Goal: Task Accomplishment & Management: Manage account settings

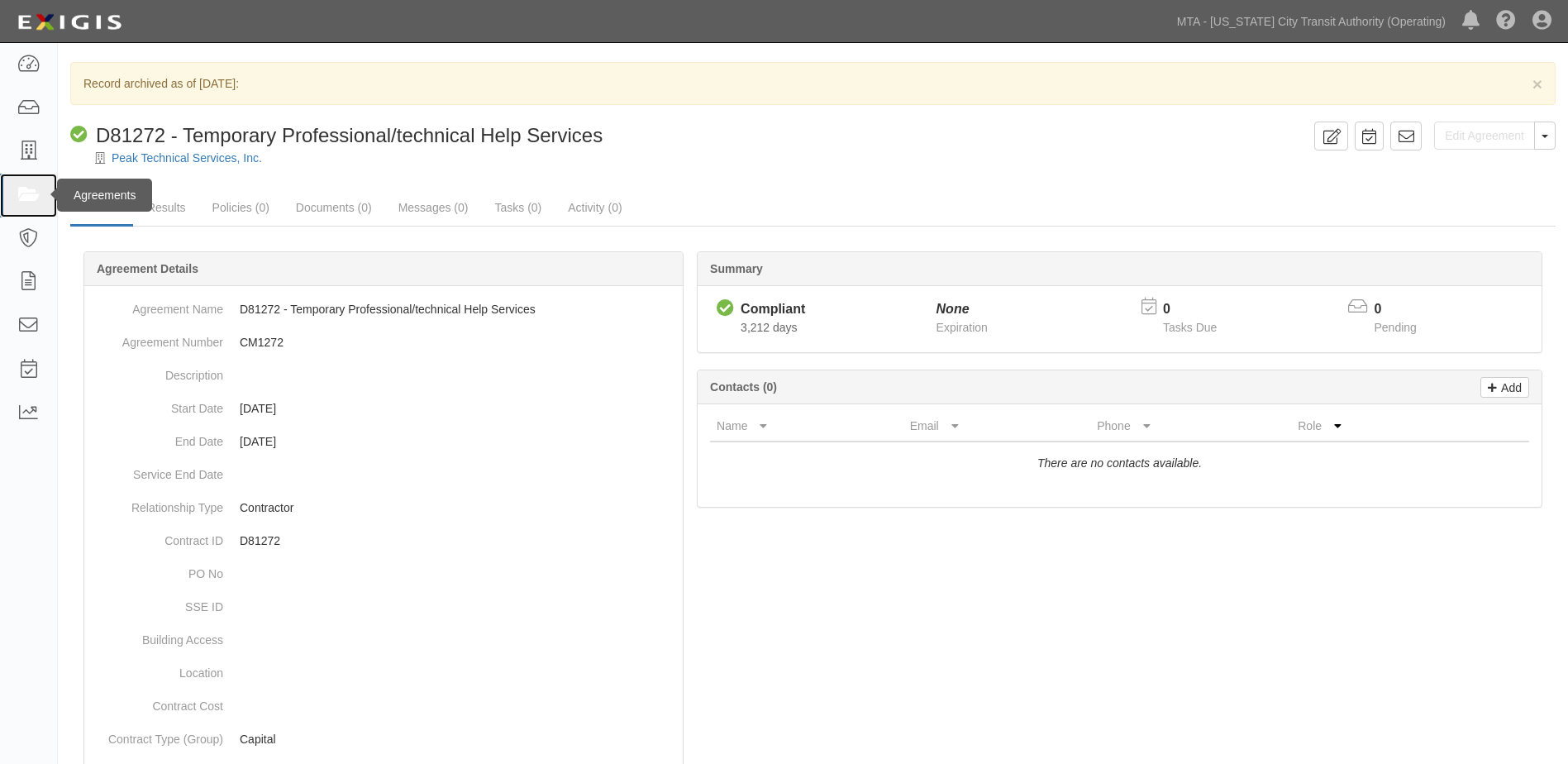
click at [18, 198] on icon at bounding box center [28, 196] width 23 height 19
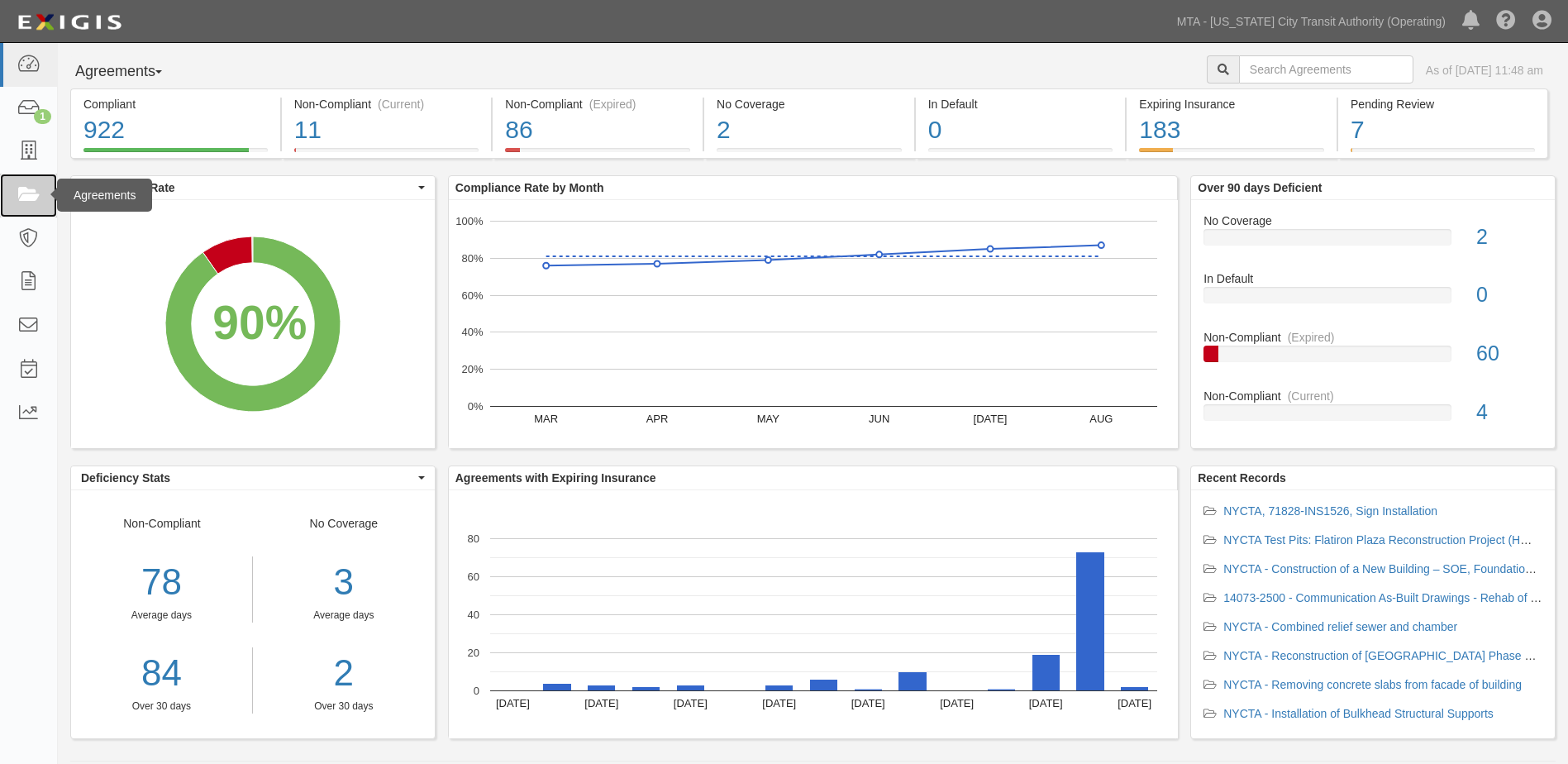
click at [28, 203] on icon at bounding box center [28, 196] width 23 height 19
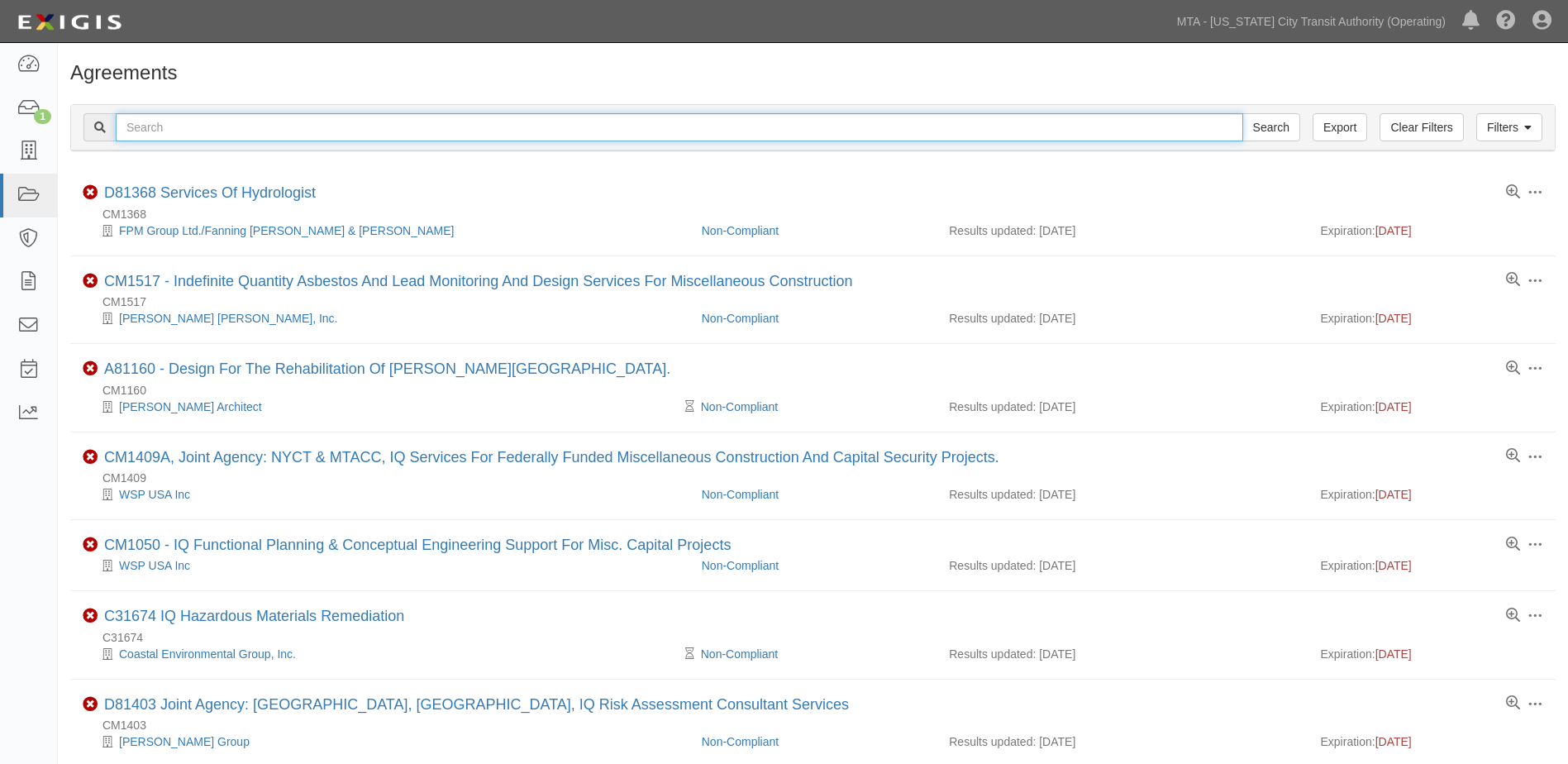
click at [150, 126] on input "text" at bounding box center [679, 127] width 1127 height 28
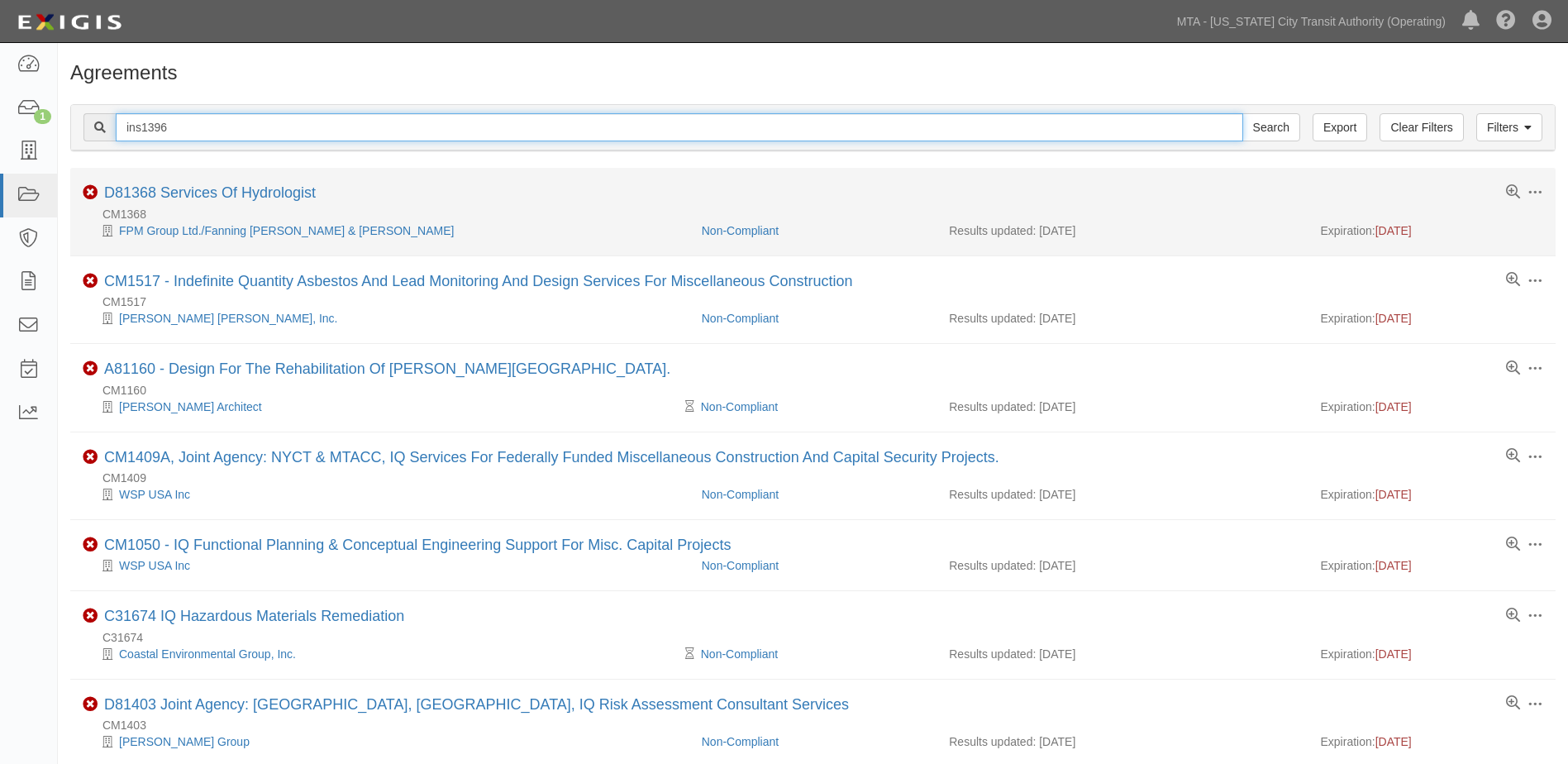
type input "ins1396"
click at [1243, 113] on input "Search" at bounding box center [1271, 127] width 58 height 28
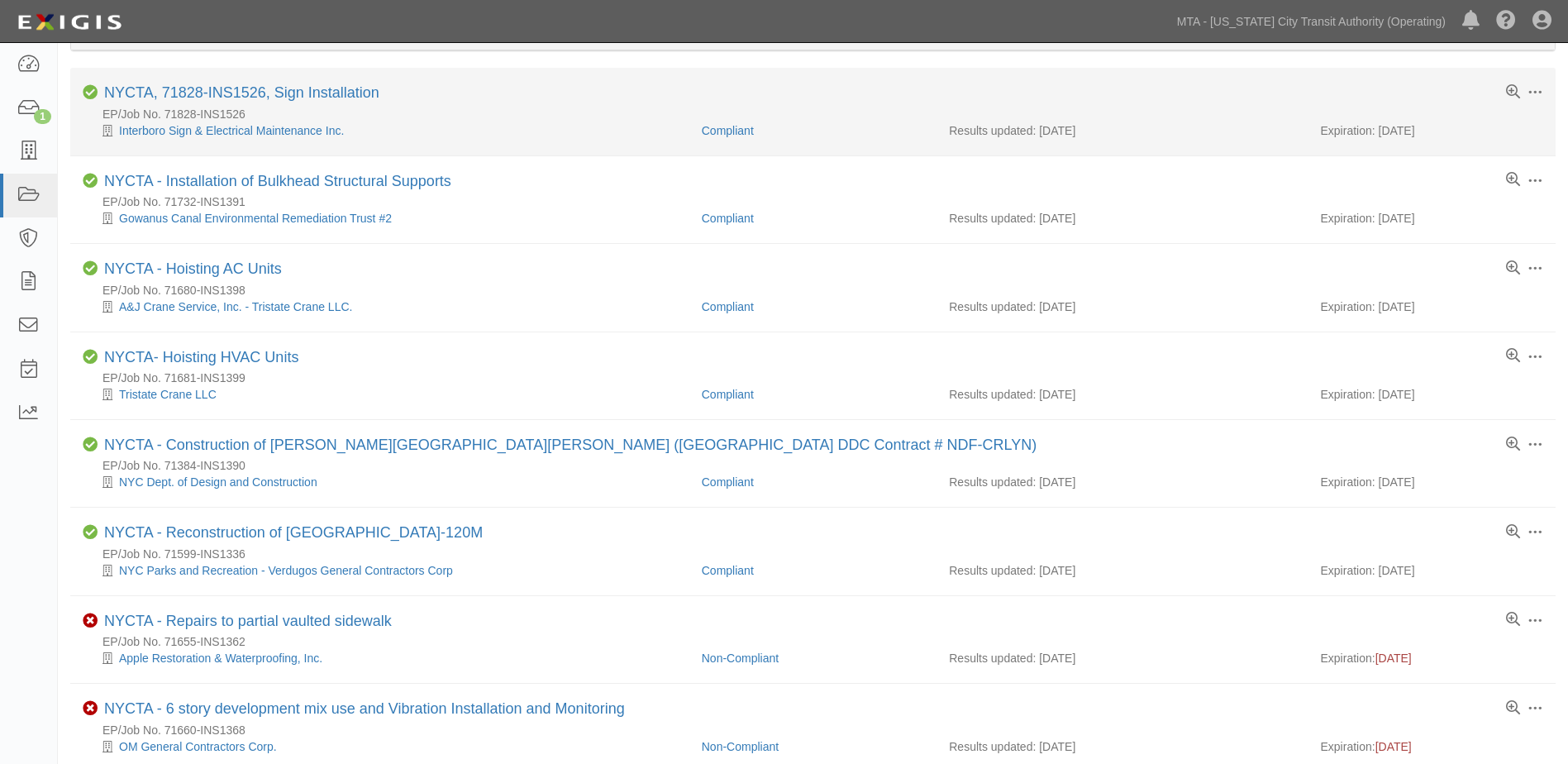
scroll to position [32, 0]
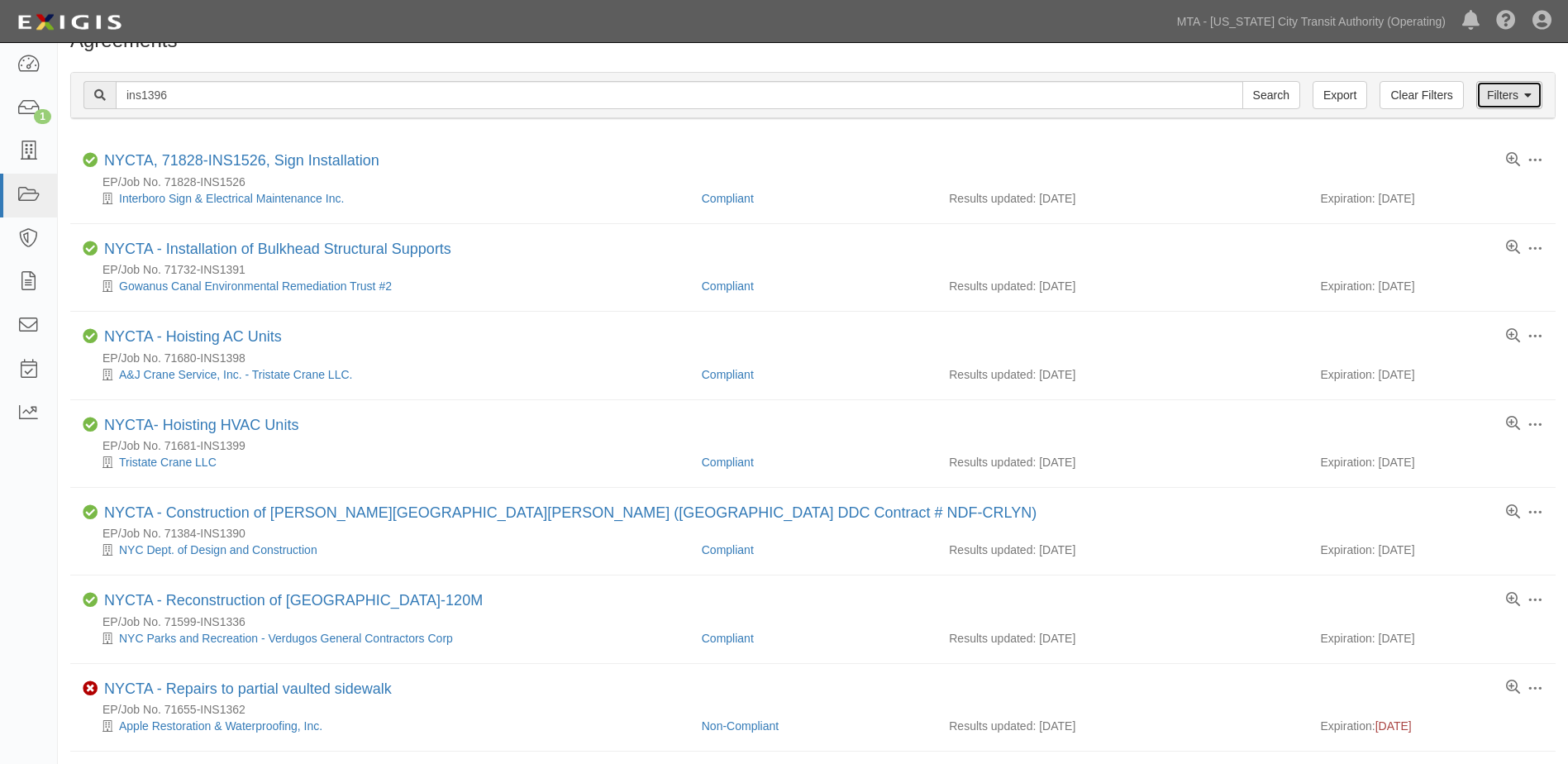
click at [1530, 101] on icon at bounding box center [1528, 96] width 8 height 11
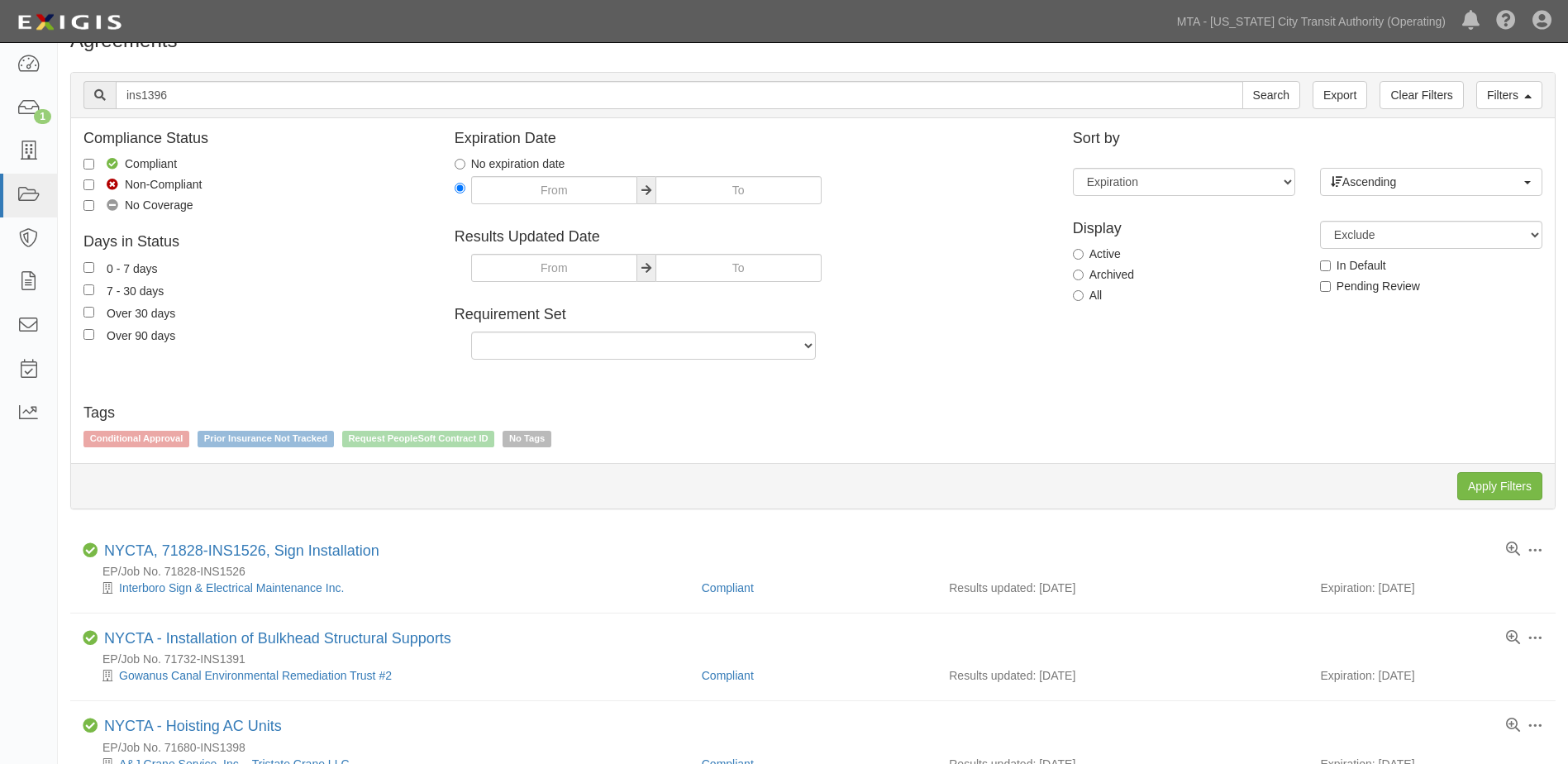
click at [1084, 276] on label "Archived" at bounding box center [1104, 274] width 61 height 17
click at [1084, 276] on input "Archived" at bounding box center [1078, 275] width 10 height 10
radio input "true"
click at [1495, 490] on input "Apply Filters" at bounding box center [1500, 486] width 85 height 28
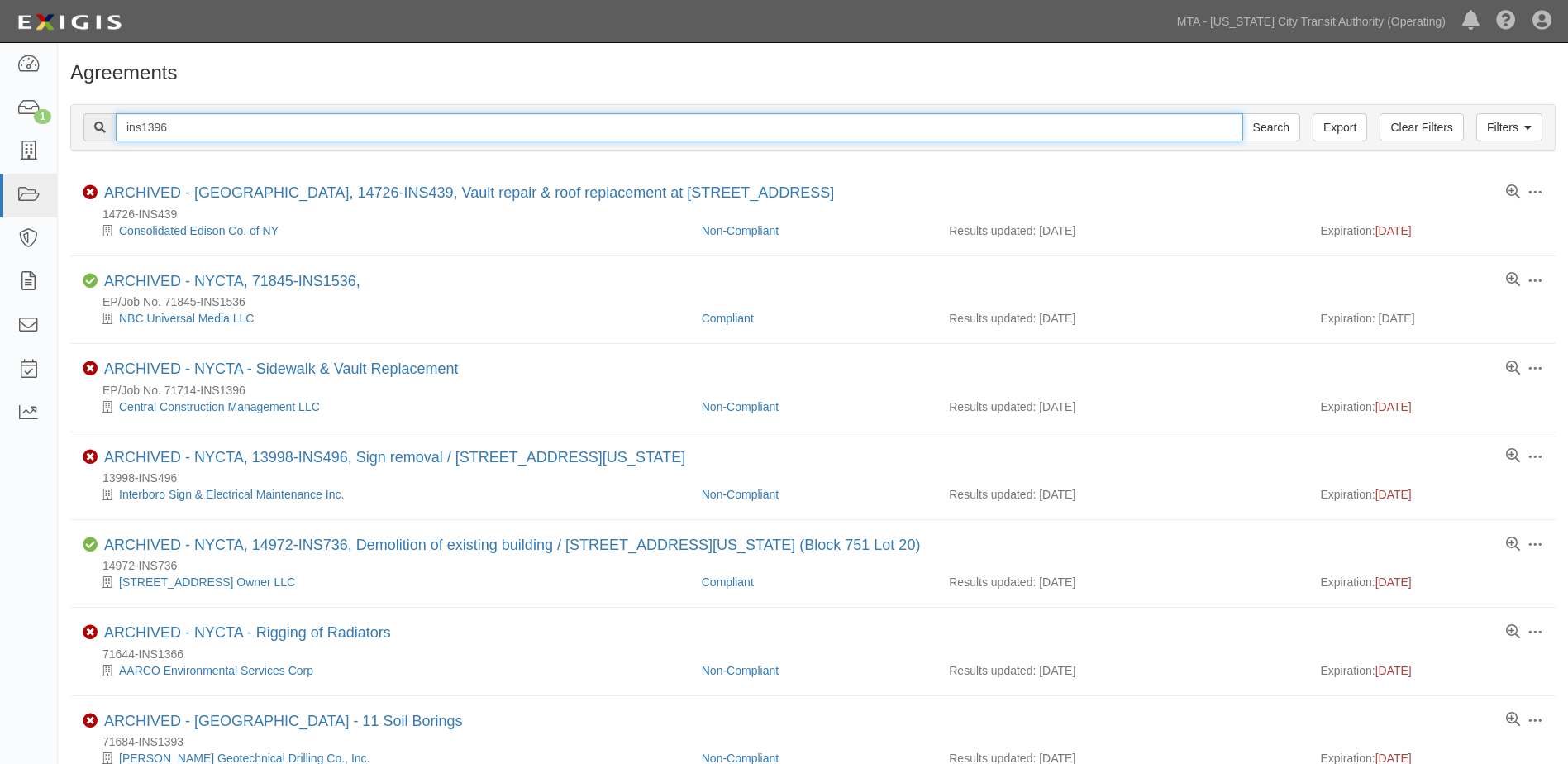
click at [270, 132] on input "ins1396" at bounding box center [679, 127] width 1127 height 28
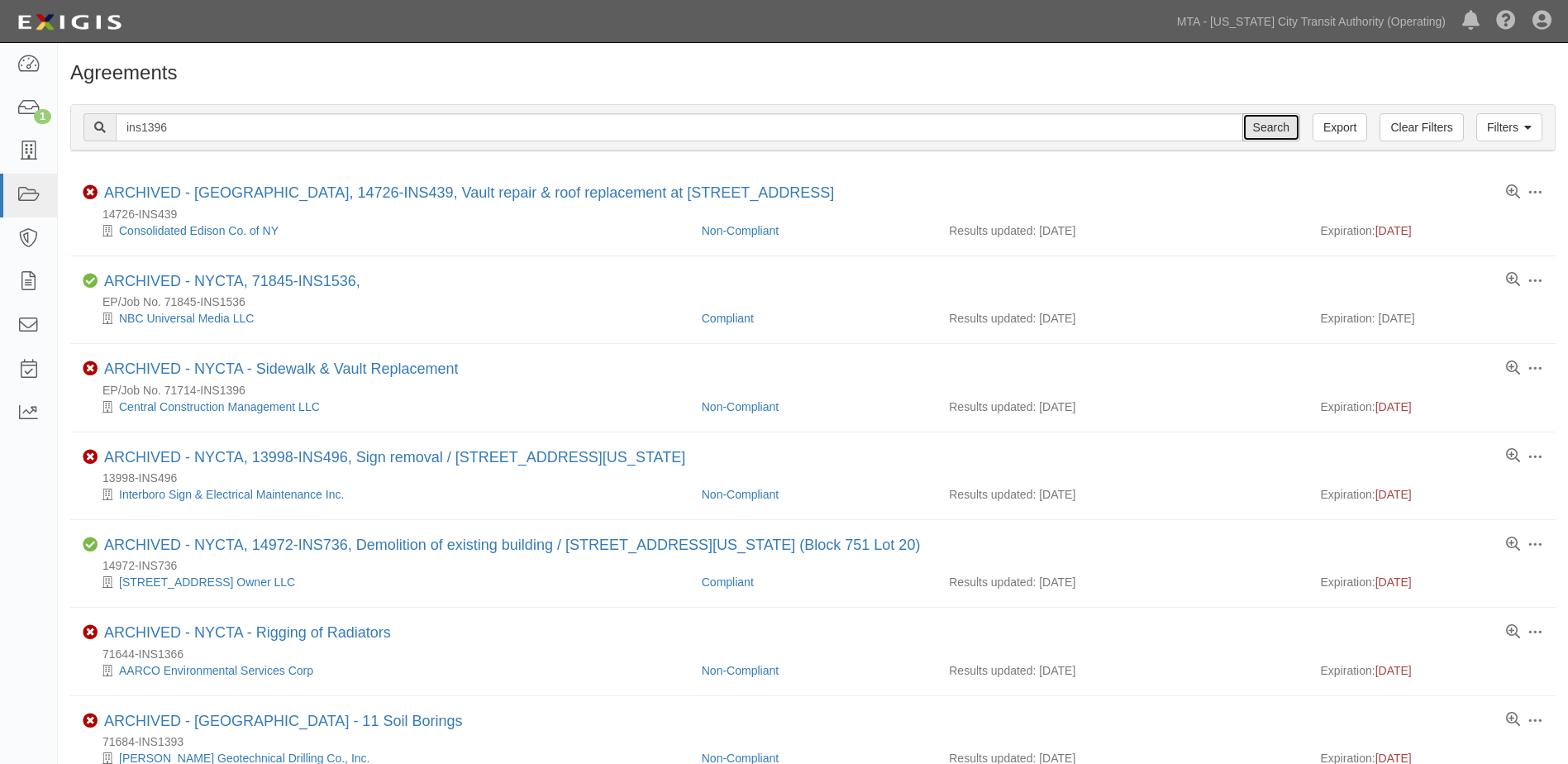
click at [1272, 130] on input "Search" at bounding box center [1271, 127] width 58 height 28
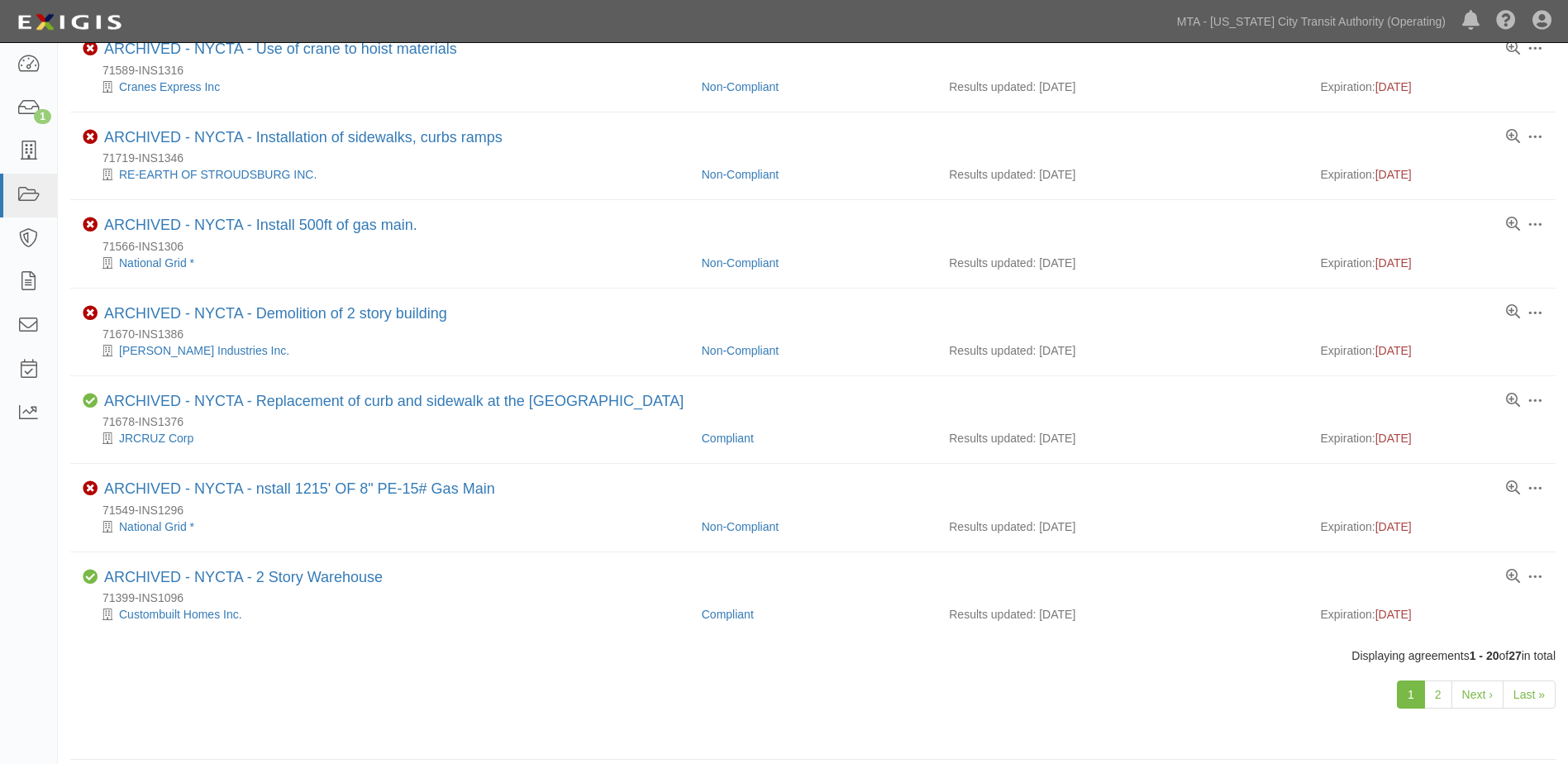
scroll to position [1302, 0]
